Goal: Task Accomplishment & Management: Complete application form

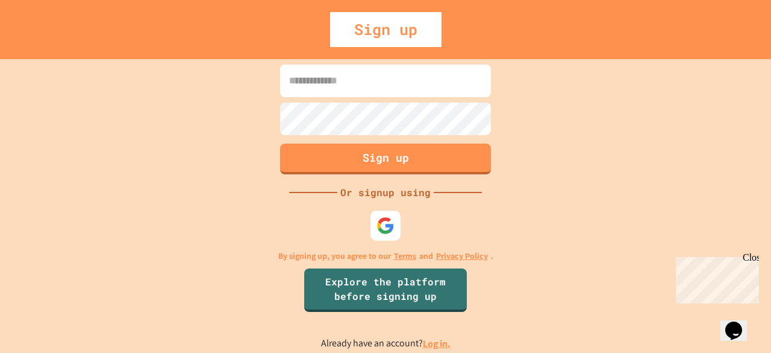
click at [363, 86] on input at bounding box center [385, 80] width 211 height 33
type input "**********"
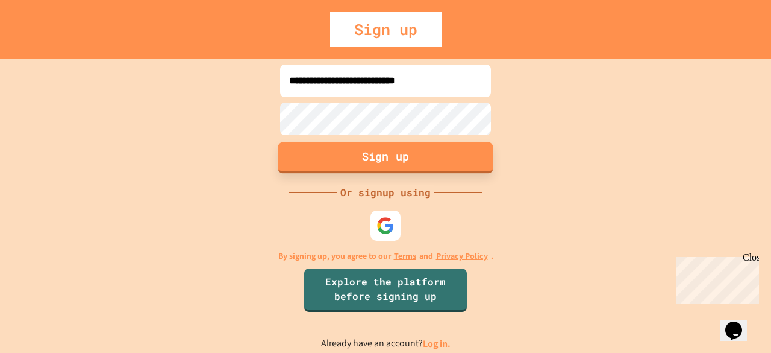
click at [370, 163] on button "Sign up" at bounding box center [385, 157] width 215 height 31
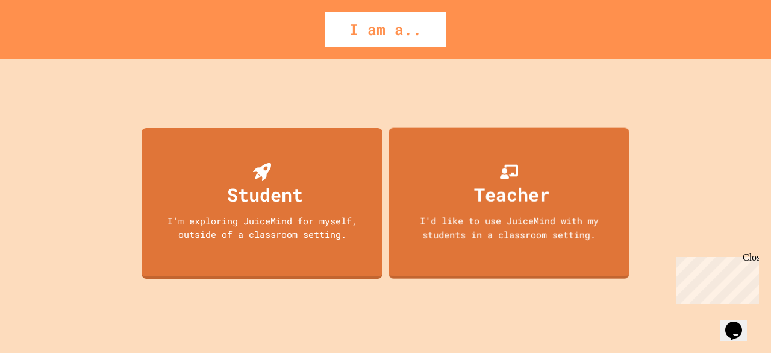
click at [383, 230] on div "Student I'm exploring JuiceMind for myself, outside of a classroom setting. Tea…" at bounding box center [386, 205] width 494 height 293
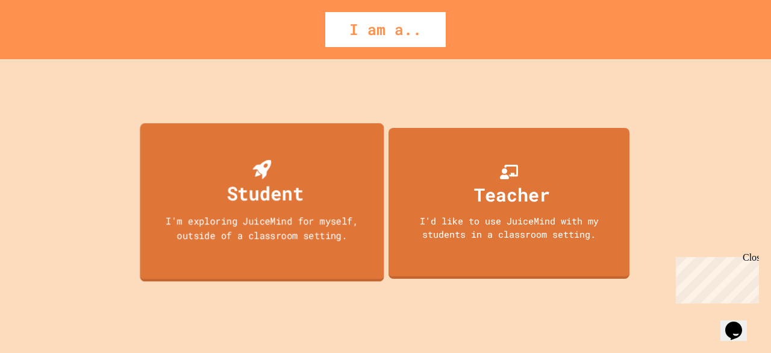
click at [306, 218] on div "I'm exploring JuiceMind for myself, outside of a classroom setting." at bounding box center [262, 227] width 220 height 28
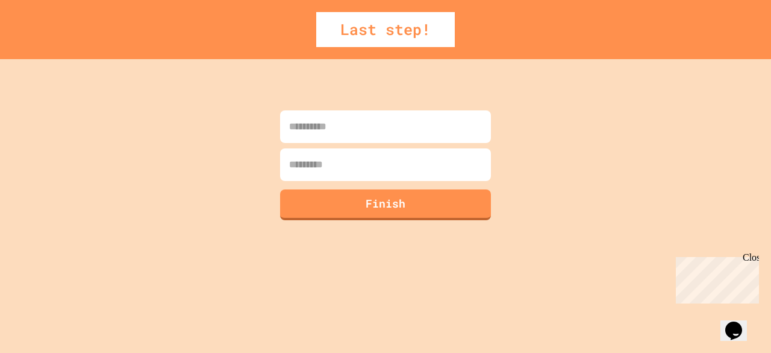
click at [376, 126] on input at bounding box center [385, 126] width 211 height 33
type input "******"
click at [434, 154] on input at bounding box center [385, 164] width 211 height 33
type input "*******"
click at [421, 194] on button "Finish" at bounding box center [385, 202] width 215 height 31
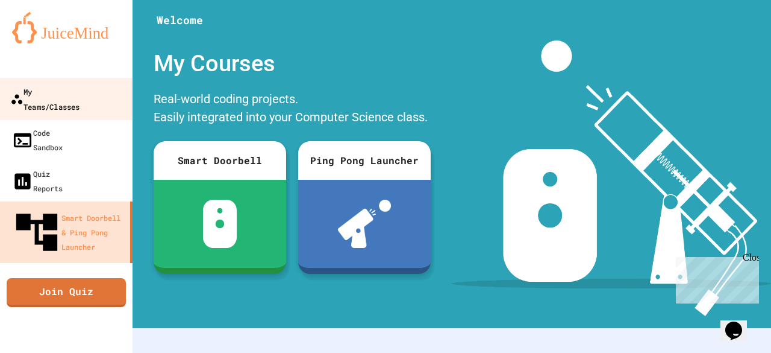
click at [78, 93] on div "My Teams/Classes" at bounding box center [44, 99] width 69 height 30
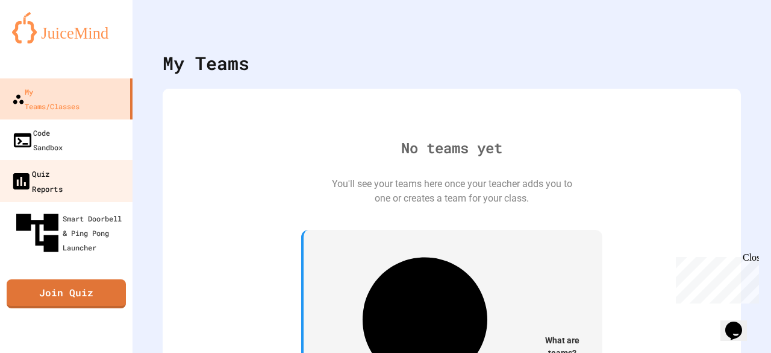
click at [63, 166] on div "Quiz Reports" at bounding box center [36, 181] width 52 height 30
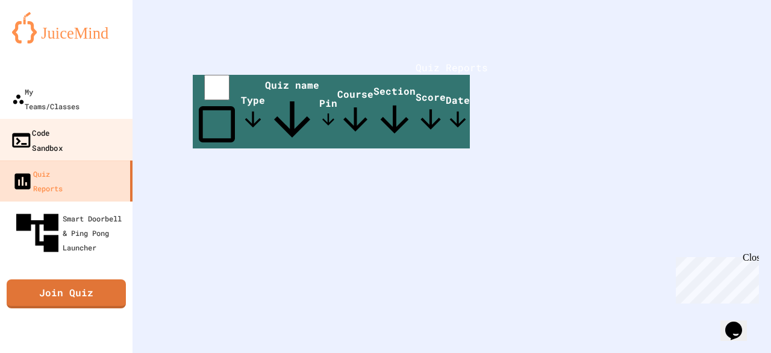
click at [63, 125] on div "Code Sandbox" at bounding box center [36, 140] width 52 height 30
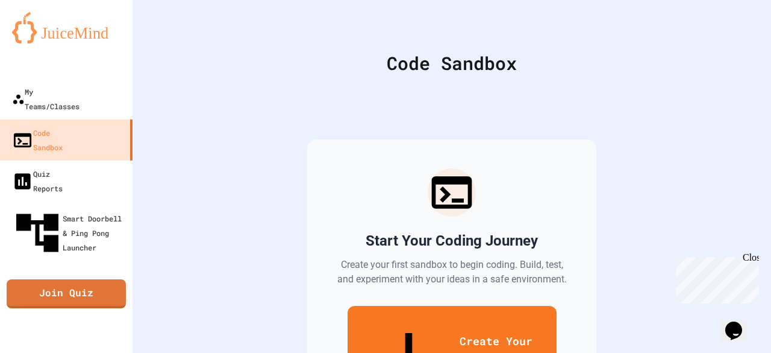
click at [39, 37] on img at bounding box center [66, 27] width 108 height 31
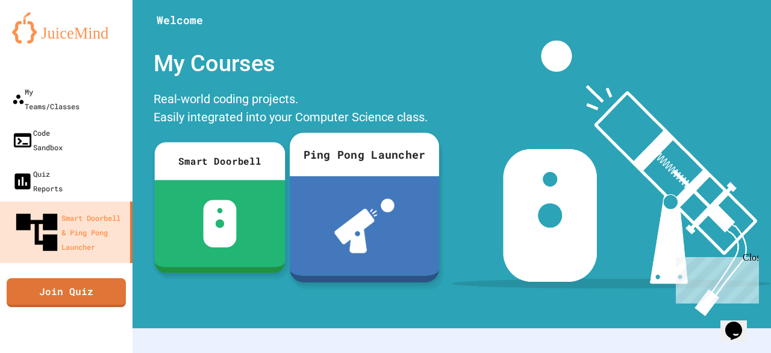
click at [325, 181] on div at bounding box center [364, 225] width 149 height 99
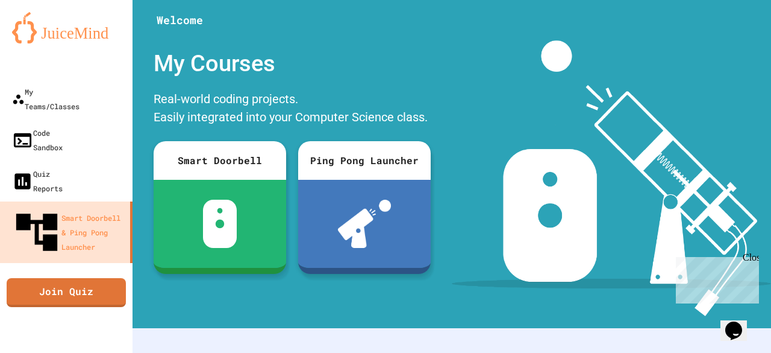
click at [752, 253] on div "Close" at bounding box center [750, 259] width 15 height 15
